Goal: Book appointment/travel/reservation

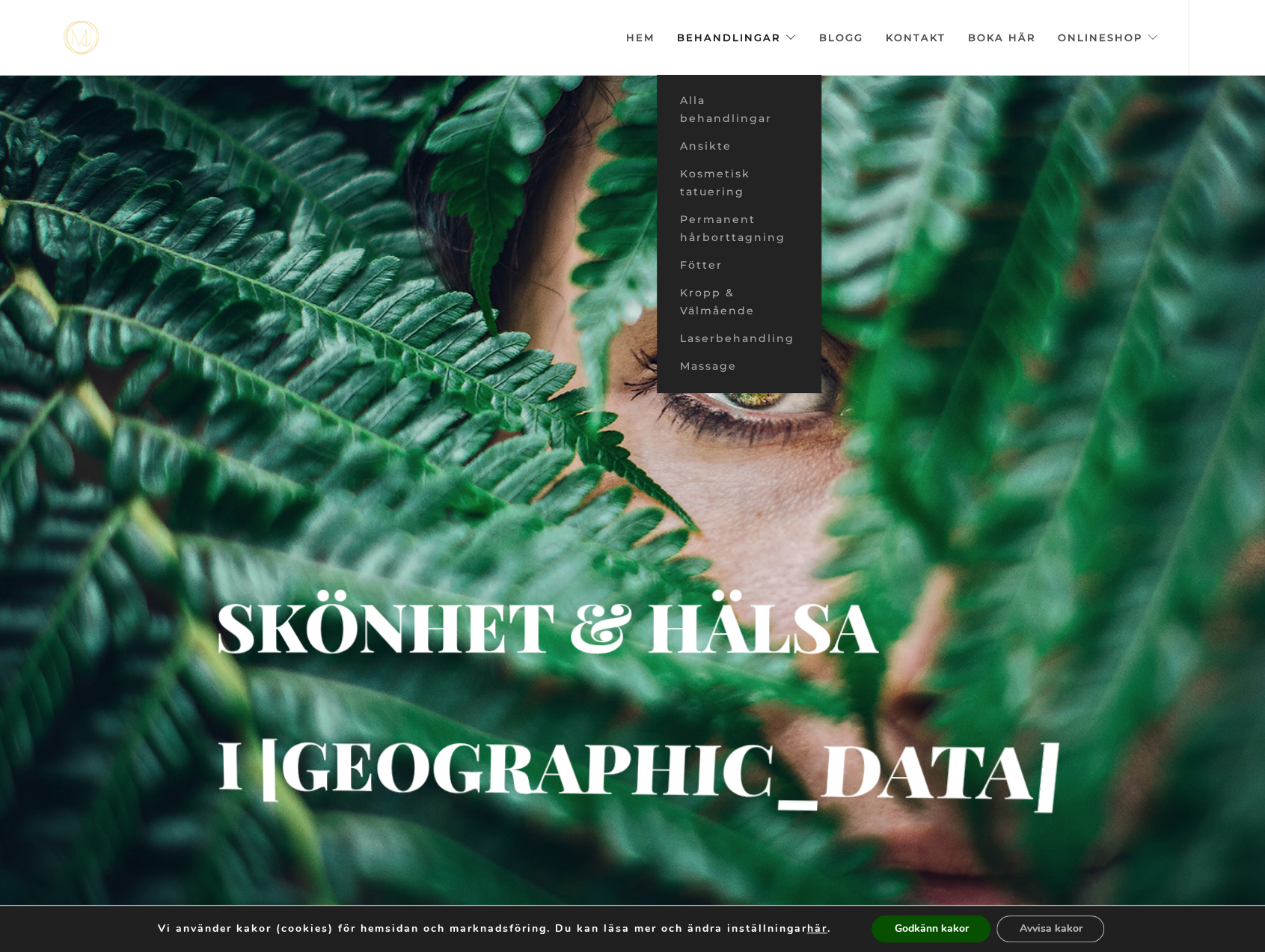
click at [787, 36] on link "Behandlingar" at bounding box center [736, 37] width 120 height 75
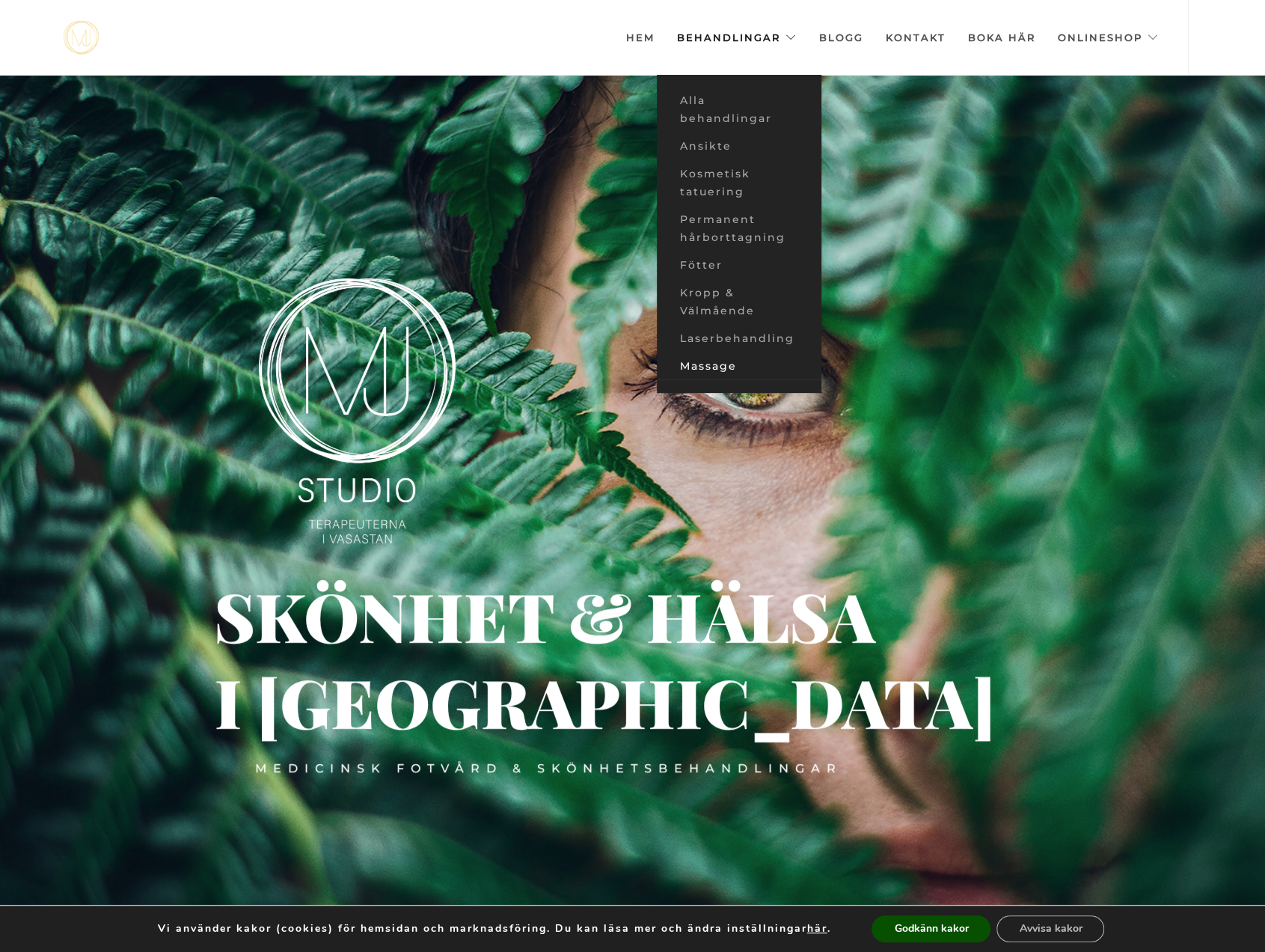
click at [717, 371] on link "Massage" at bounding box center [738, 366] width 164 height 28
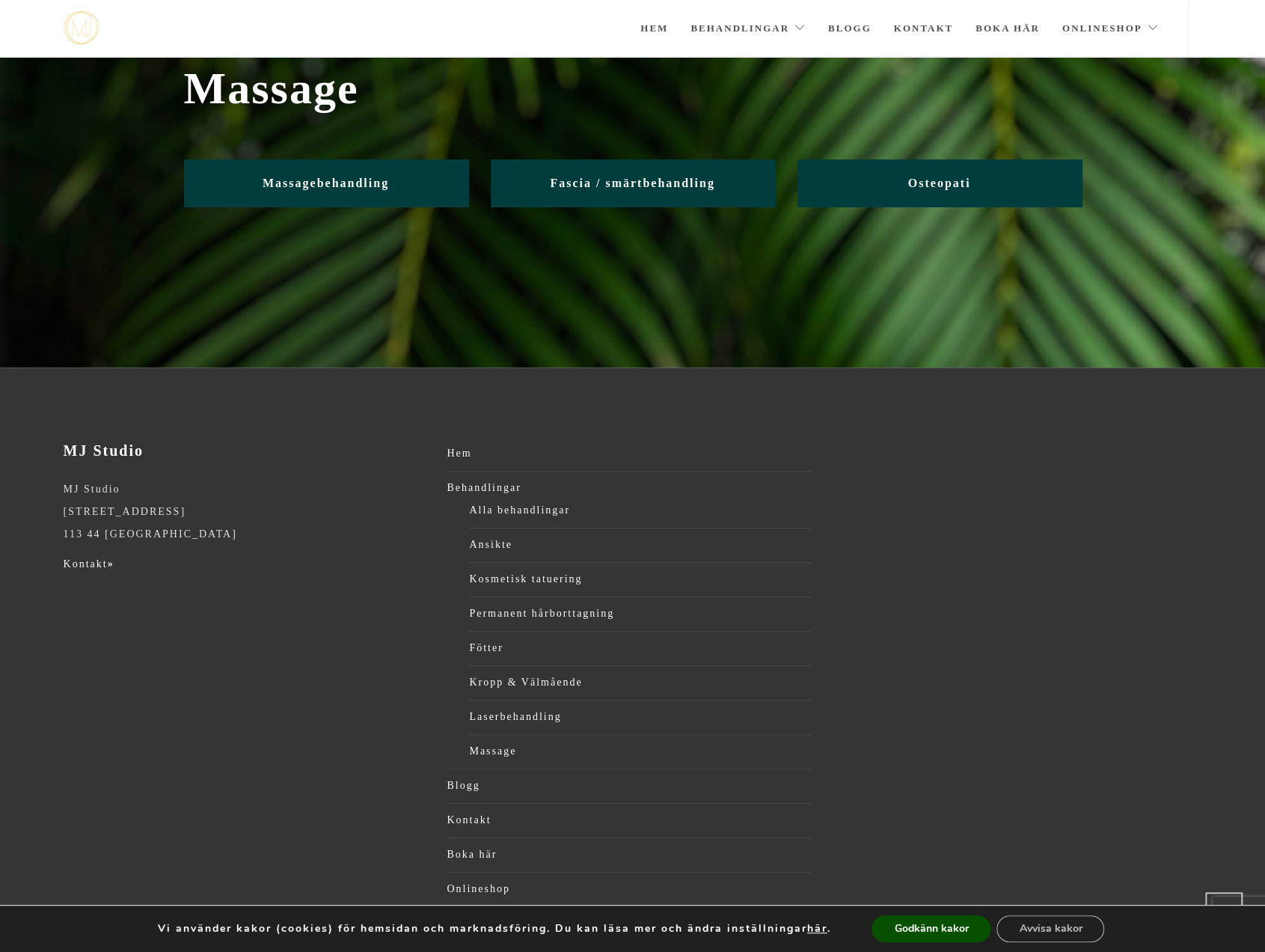
scroll to position [91, 0]
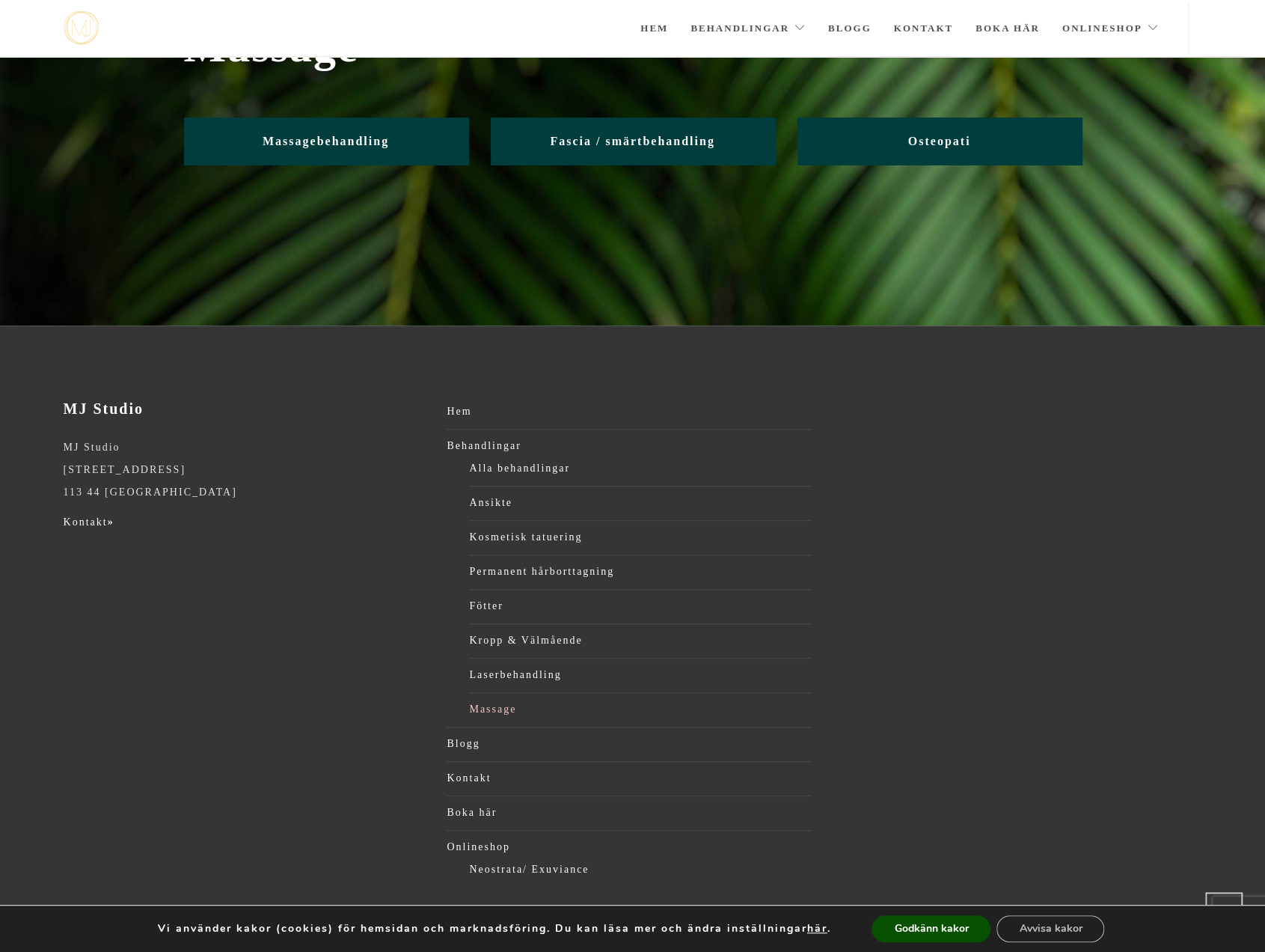
click at [497, 713] on link "Massage" at bounding box center [639, 709] width 342 height 22
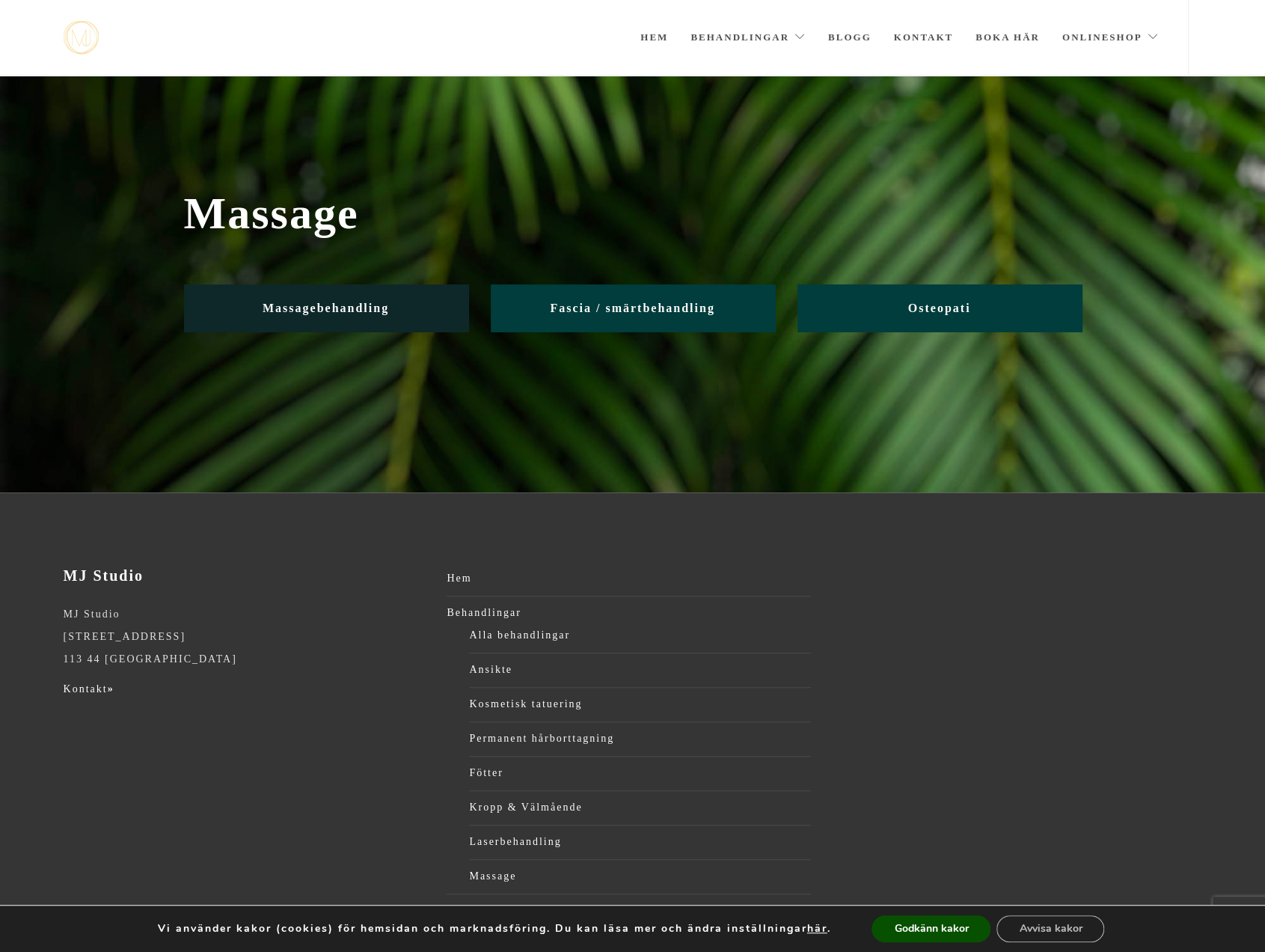
click at [347, 311] on span "Massagebehandling" at bounding box center [325, 307] width 126 height 13
